Goal: Understand process/instructions

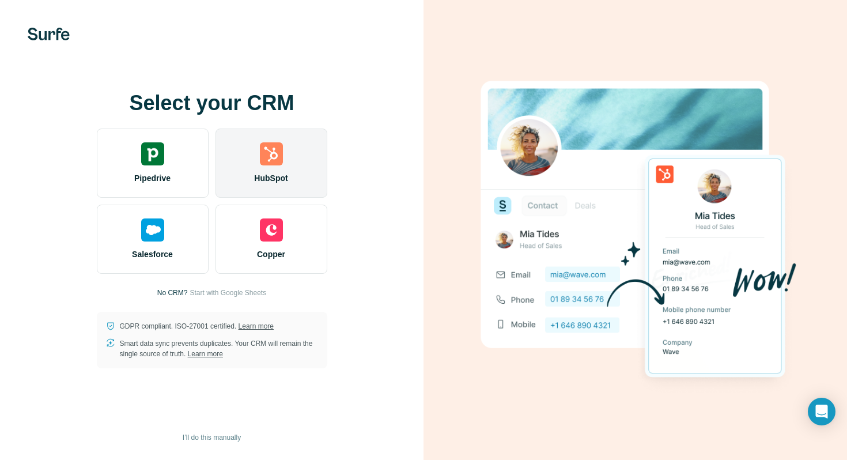
click at [293, 158] on div "HubSpot" at bounding box center [271, 162] width 112 height 69
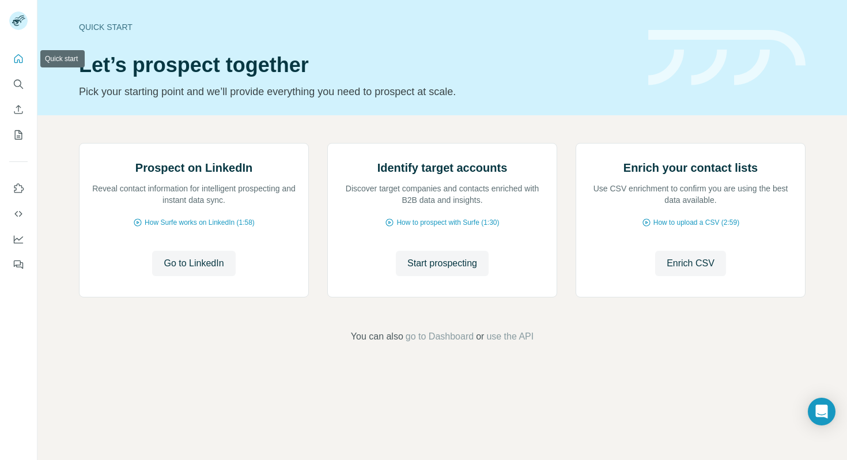
click at [20, 60] on icon "Quick start" at bounding box center [19, 59] width 12 height 12
click at [18, 58] on icon "Quick start" at bounding box center [19, 59] width 12 height 12
